Goal: Communication & Community: Answer question/provide support

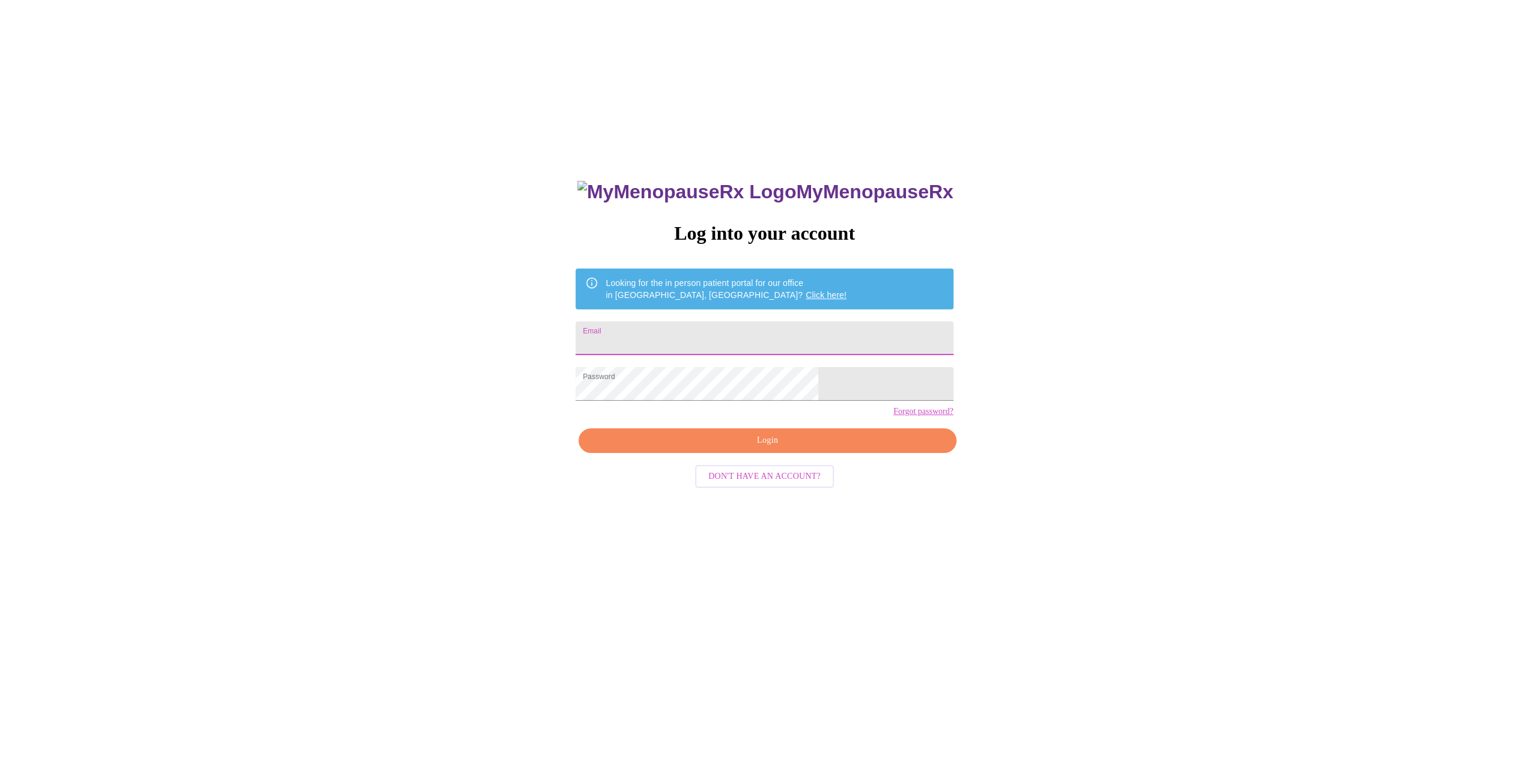
click at [672, 336] on input "Email" at bounding box center [764, 338] width 377 height 34
type input "elraub81@gmail.com"
click at [777, 448] on span "Login" at bounding box center [767, 441] width 349 height 15
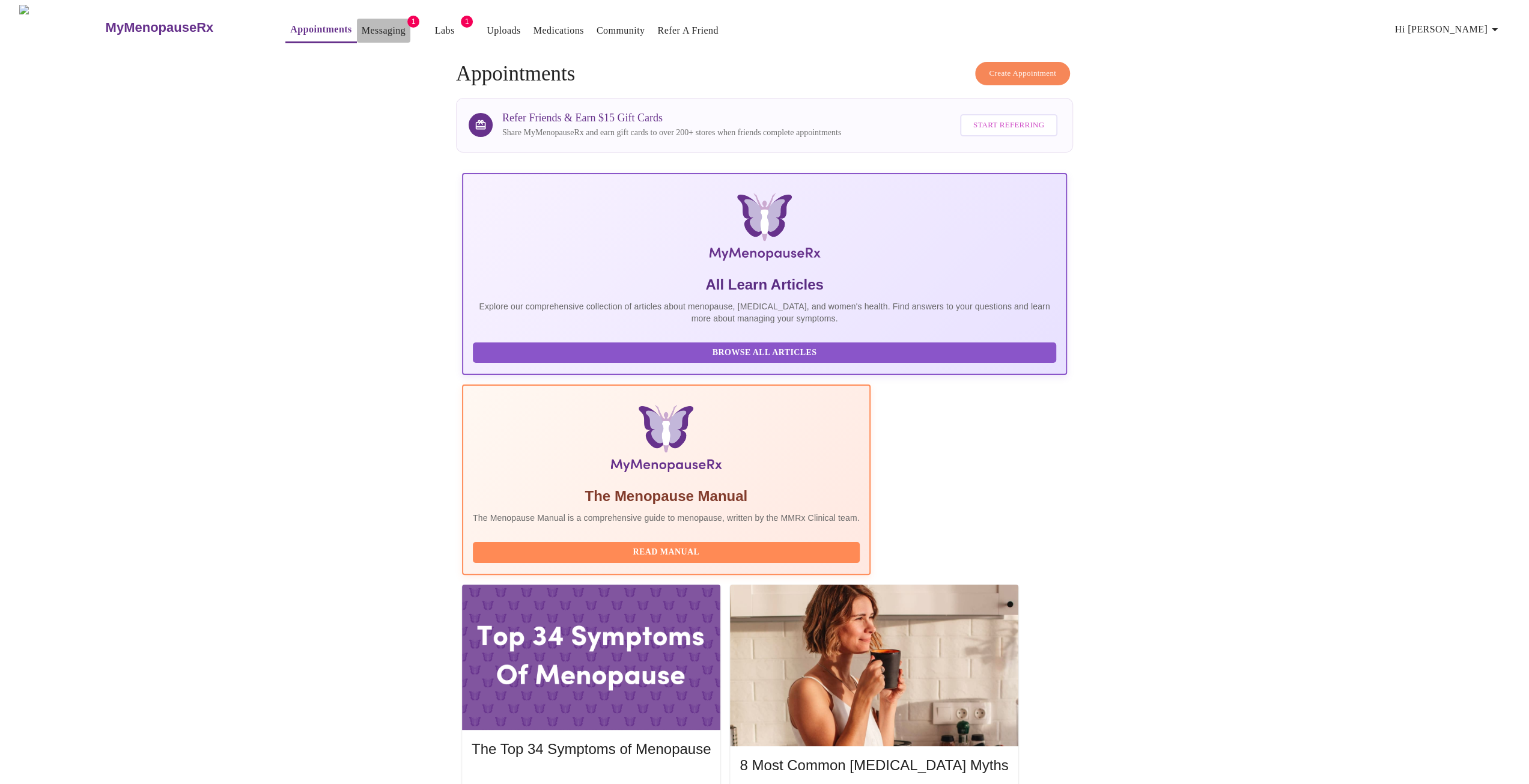
click at [362, 29] on link "Messaging" at bounding box center [383, 31] width 44 height 17
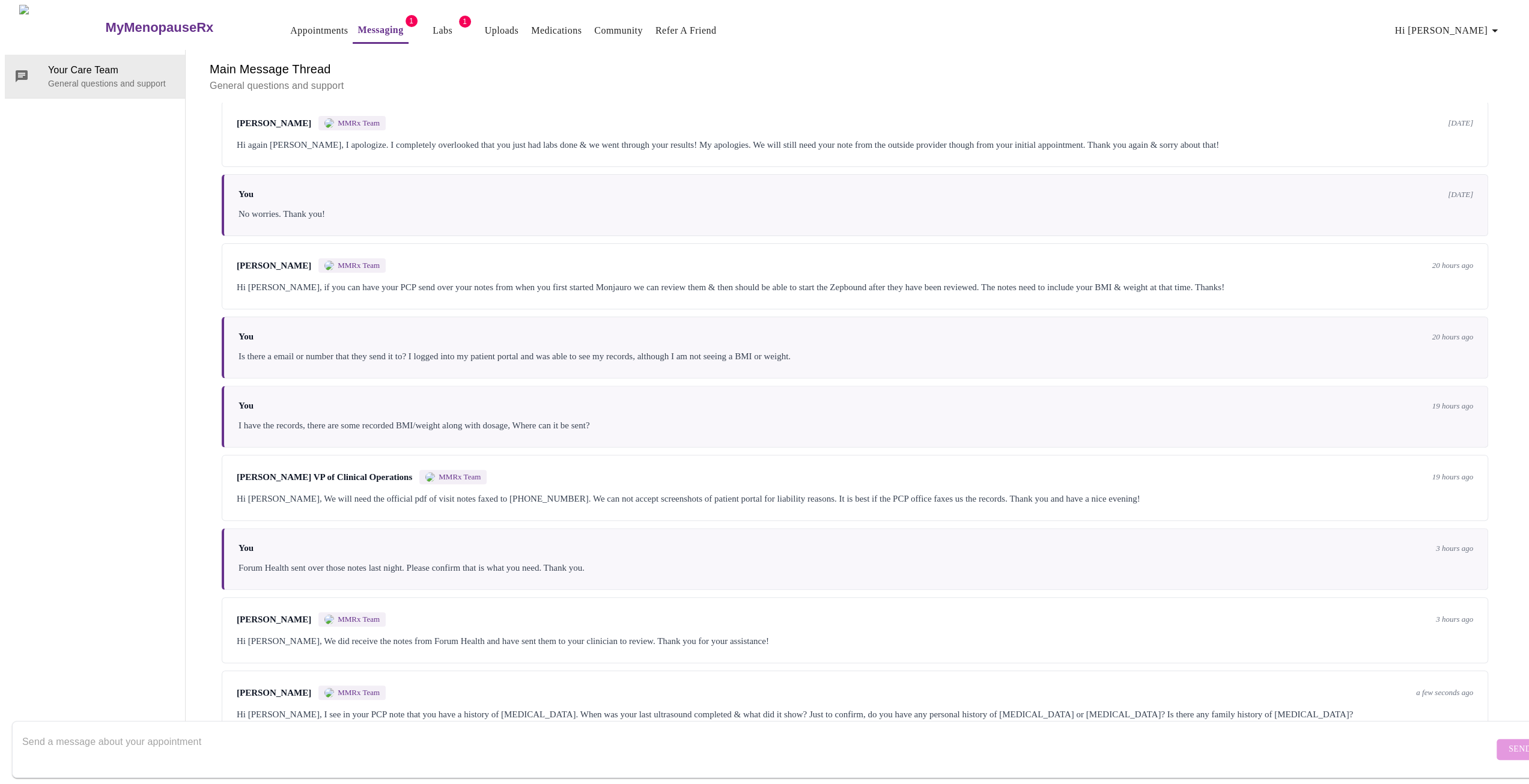
scroll to position [326, 0]
click at [163, 740] on textarea "Send a message about your appointment" at bounding box center [758, 749] width 1471 height 38
type textarea "n"
type textarea "No family history of MTC or [MEDICAL_DATA]. No personal history of thyroid or […"
click at [1509, 742] on span "Send" at bounding box center [1520, 749] width 23 height 15
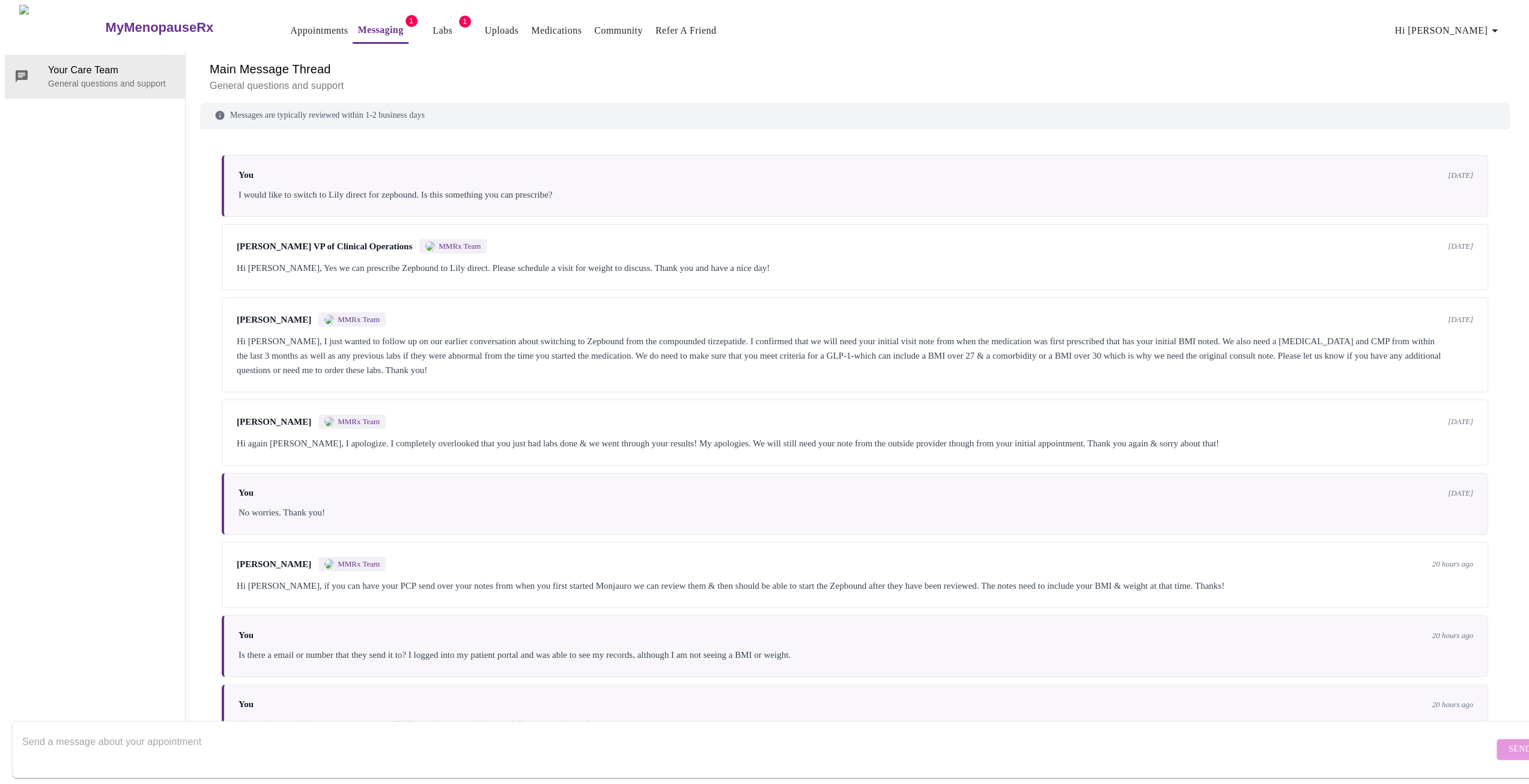
scroll to position [0, 0]
click at [359, 23] on link "Messaging" at bounding box center [380, 30] width 46 height 17
click at [105, 20] on h3 "MyMenopauseRx" at bounding box center [160, 27] width 108 height 16
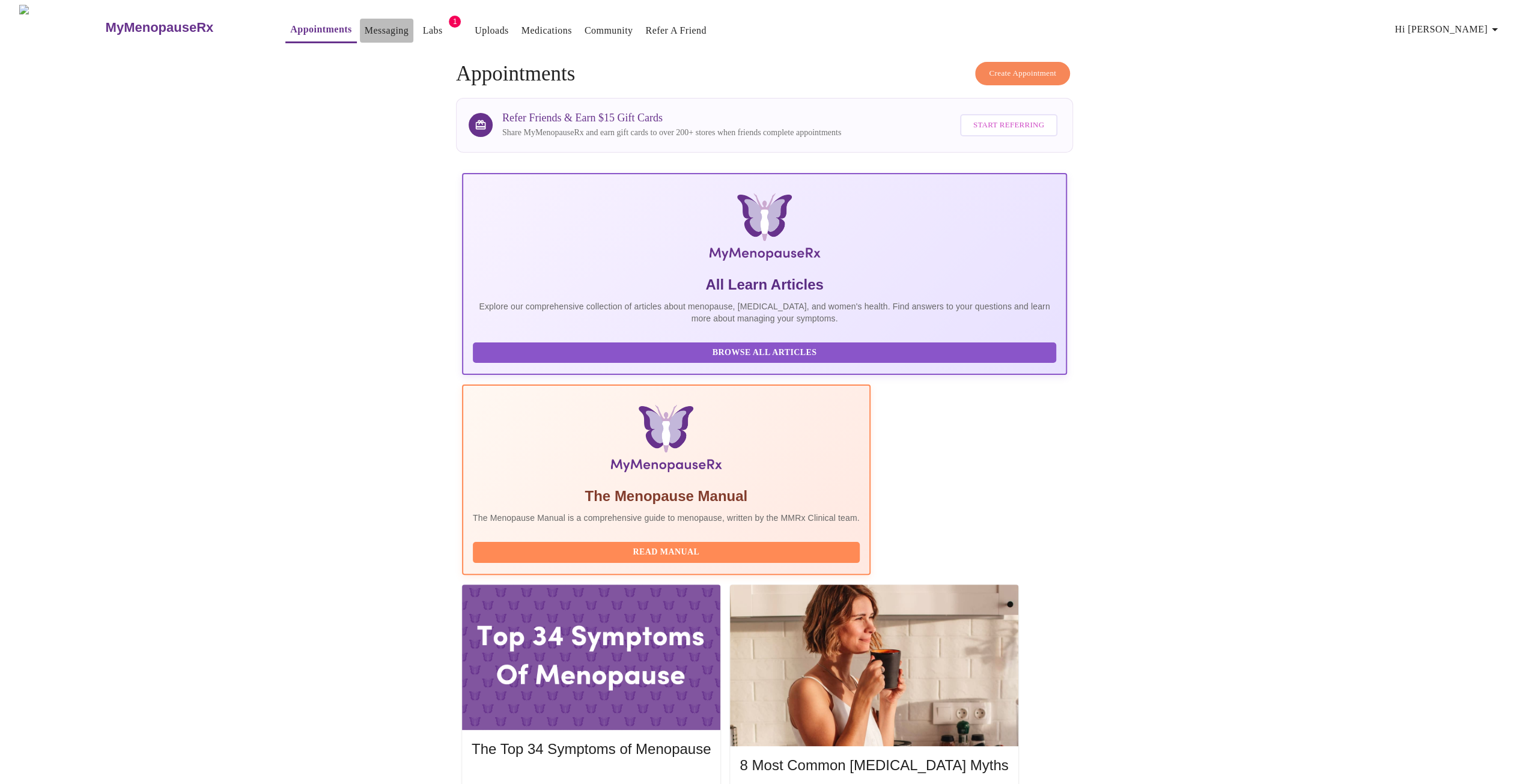
click at [365, 23] on link "Messaging" at bounding box center [386, 31] width 44 height 17
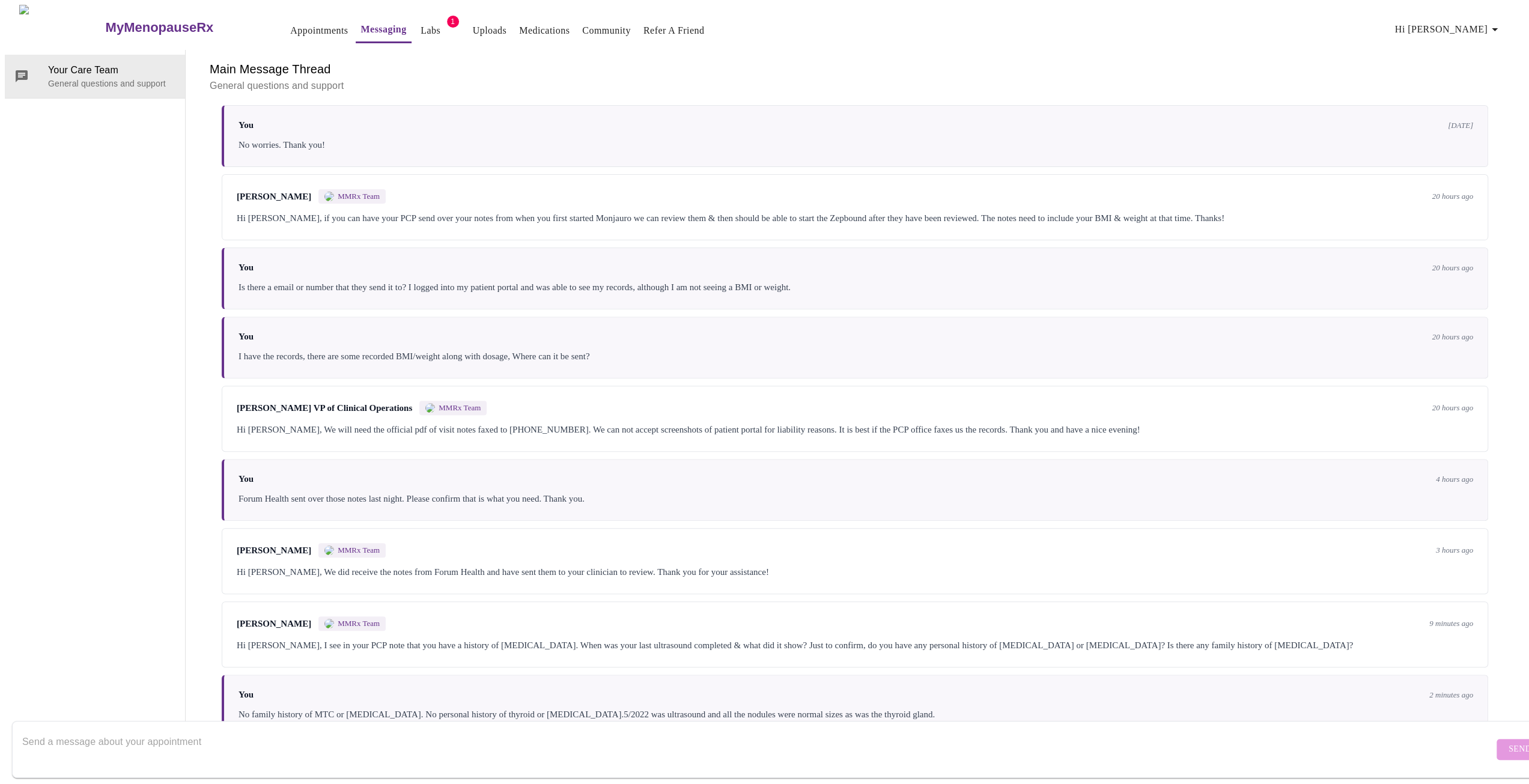
scroll to position [398, 0]
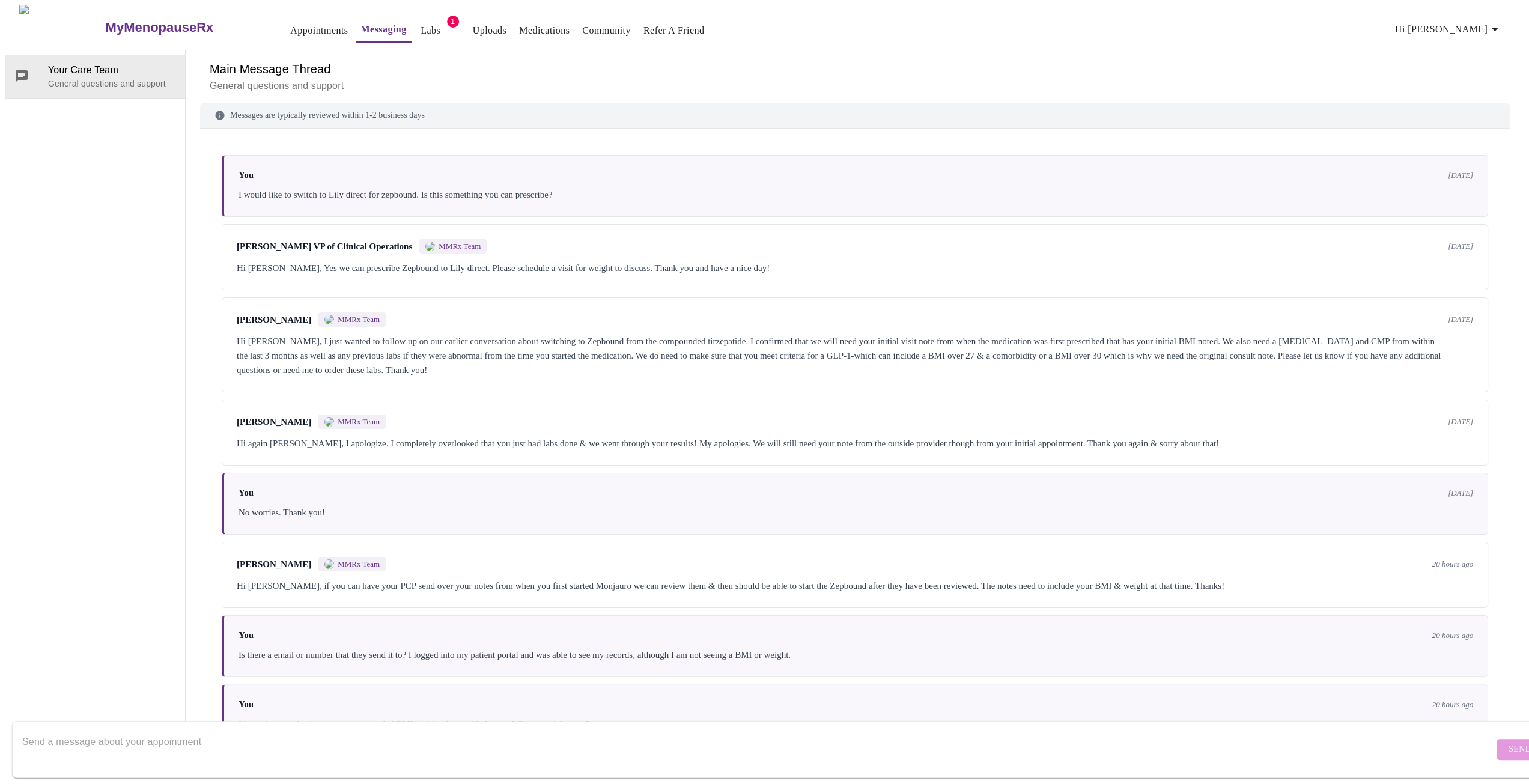
scroll to position [398, 0]
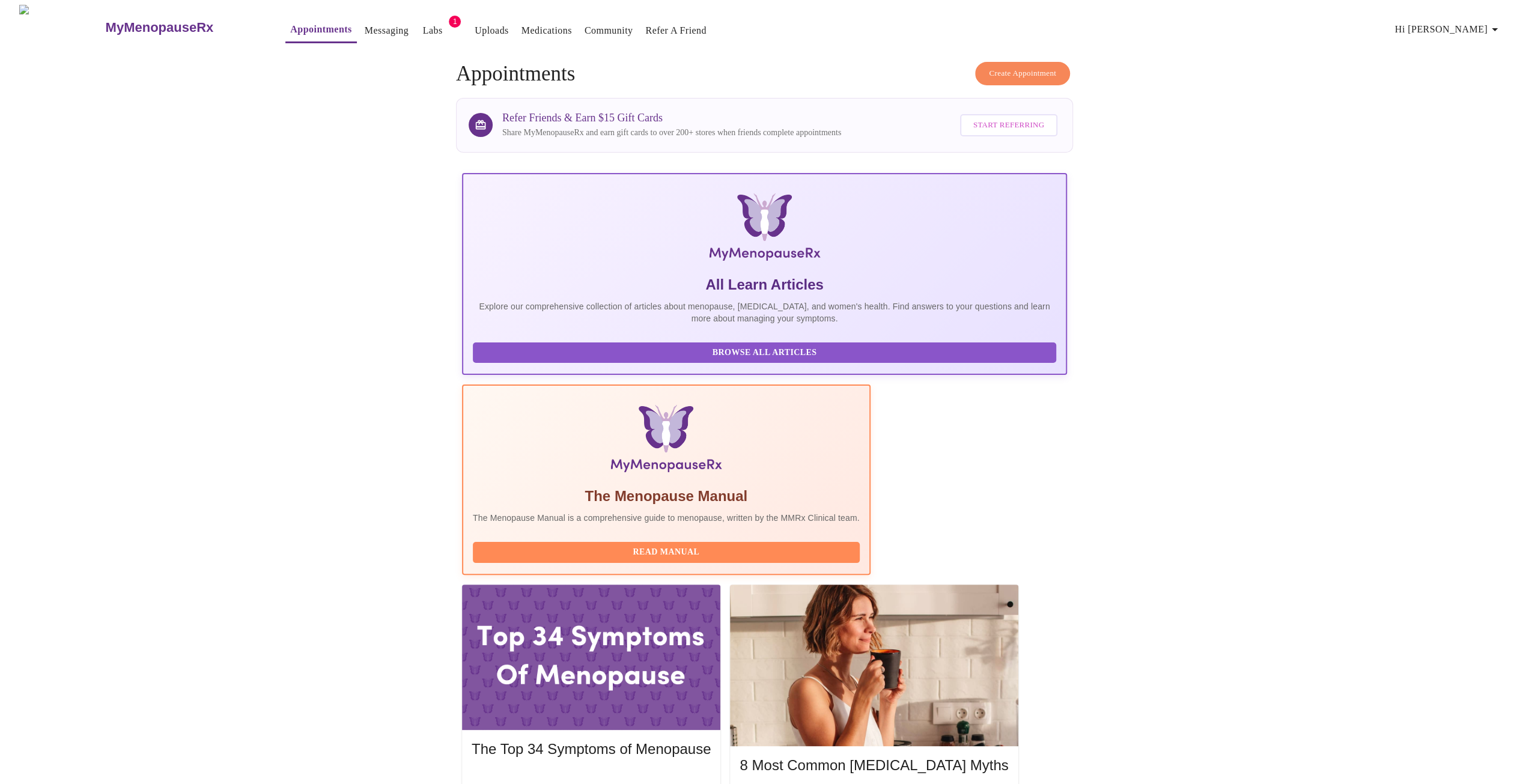
click at [365, 23] on link "Messaging" at bounding box center [386, 31] width 44 height 17
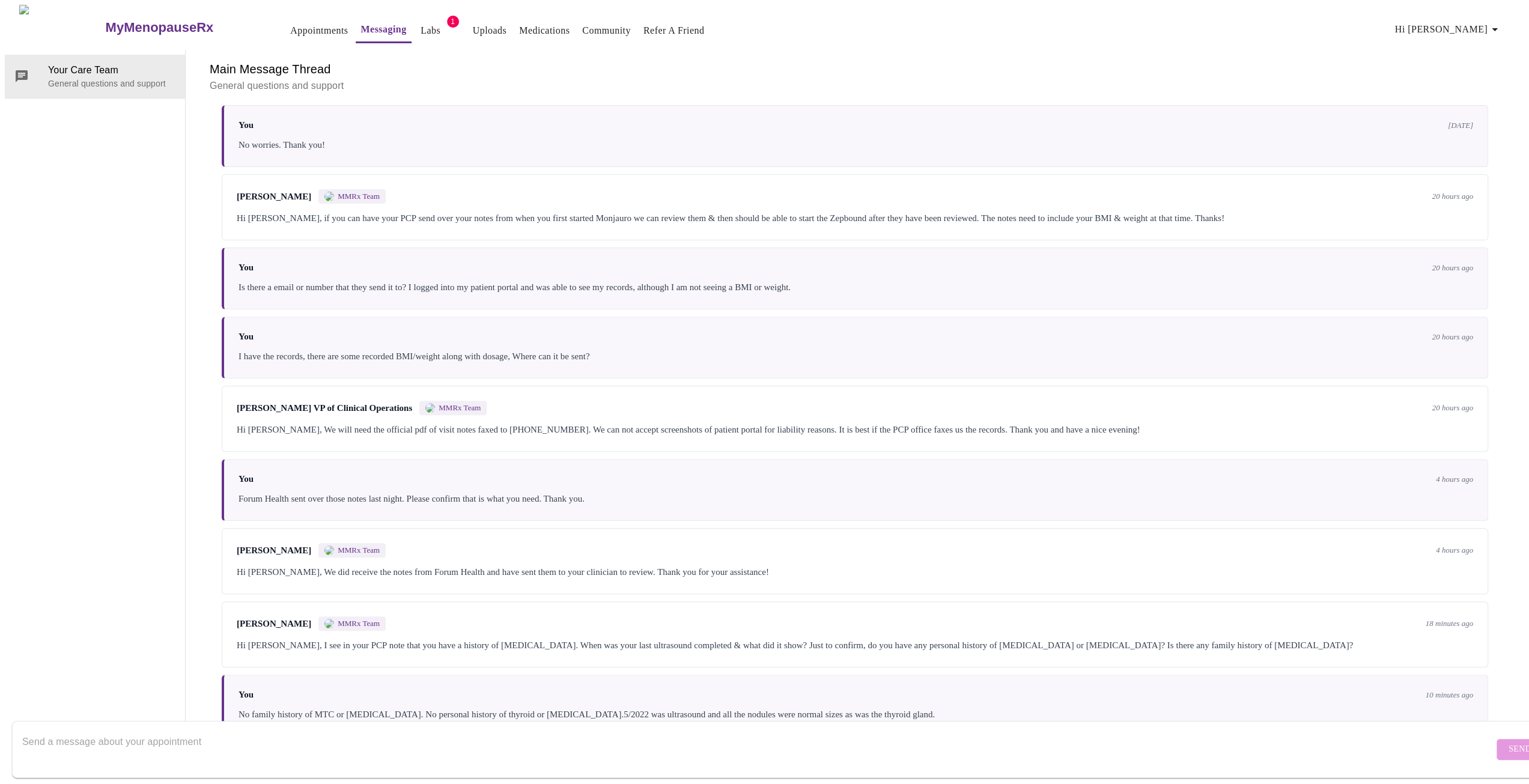
scroll to position [398, 0]
